Goal: Navigation & Orientation: Find specific page/section

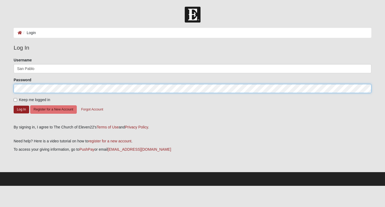
click at [21, 109] on button "Log In" at bounding box center [22, 109] width 16 height 8
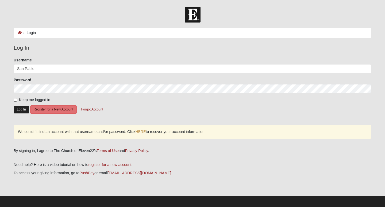
click at [23, 111] on button "Log In" at bounding box center [22, 109] width 16 height 8
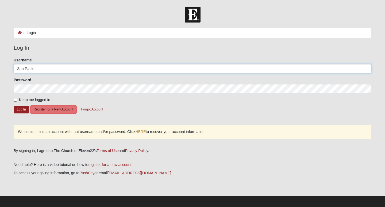
click at [38, 69] on input "San Pablo" at bounding box center [193, 68] width 358 height 9
click at [365, 69] on input "San Pablo" at bounding box center [193, 68] width 358 height 9
type input "wtljr74"
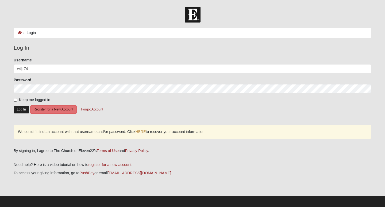
click at [24, 109] on button "Log In" at bounding box center [22, 109] width 16 height 8
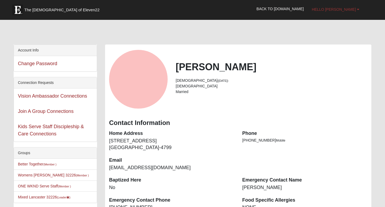
click at [358, 10] on b at bounding box center [358, 9] width 2 height 4
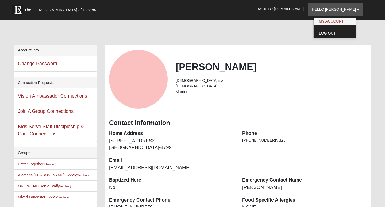
click at [347, 20] on link "My Account" at bounding box center [335, 21] width 42 height 7
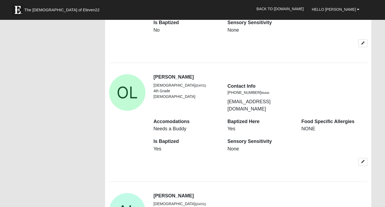
scroll to position [980, 0]
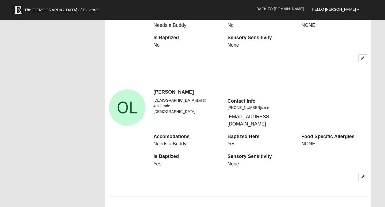
click at [16, 8] on img at bounding box center [17, 10] width 11 height 11
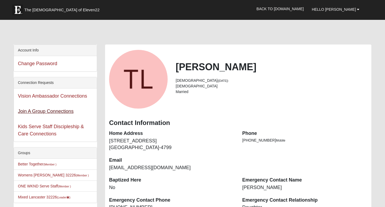
click at [30, 112] on link "Join A Group Connections" at bounding box center [46, 110] width 56 height 5
click at [44, 126] on link "Kids Serve Staff Discipleship & Care Connections" at bounding box center [51, 130] width 66 height 13
click at [46, 95] on link "Vision Ambassador Connections" at bounding box center [52, 95] width 69 height 5
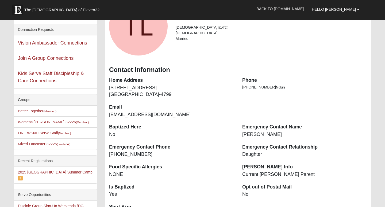
scroll to position [54, 0]
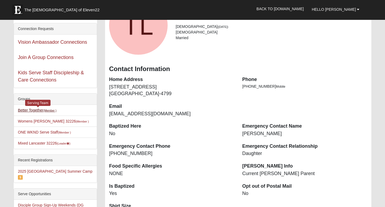
click at [25, 110] on link "Better Together (Member )" at bounding box center [37, 110] width 39 height 4
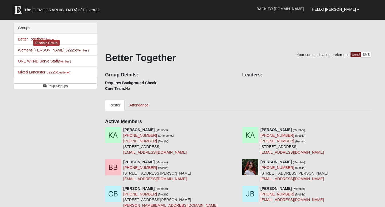
click at [35, 50] on link "Womens Mckenzie 32226 (Member )" at bounding box center [53, 50] width 71 height 4
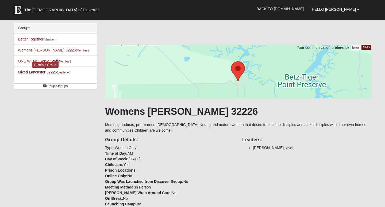
click at [31, 73] on link "Mixed Lancaster 32226 (Leader )" at bounding box center [44, 72] width 52 height 4
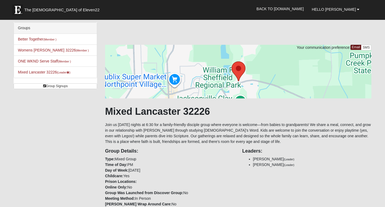
click at [16, 9] on img at bounding box center [17, 10] width 11 height 11
